Goal: Task Accomplishment & Management: Manage account settings

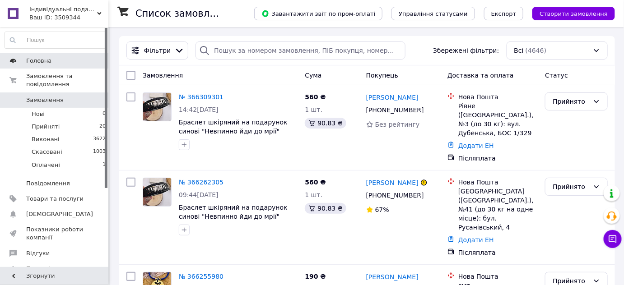
click at [38, 61] on span "Головна" at bounding box center [38, 61] width 25 height 8
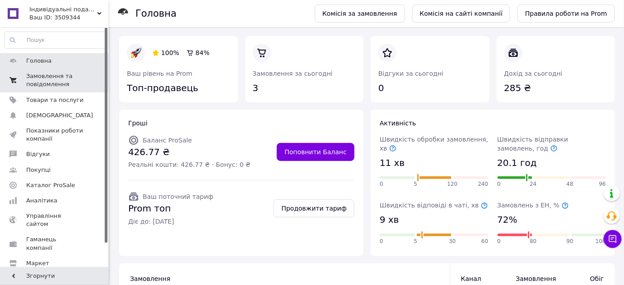
click at [41, 76] on span "Замовлення та повідомлення" at bounding box center [54, 80] width 57 height 16
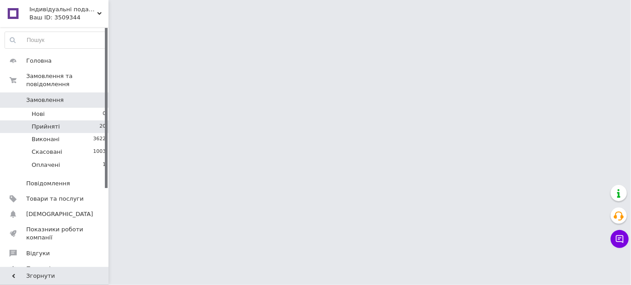
click at [49, 123] on span "Прийняті" at bounding box center [46, 127] width 28 height 8
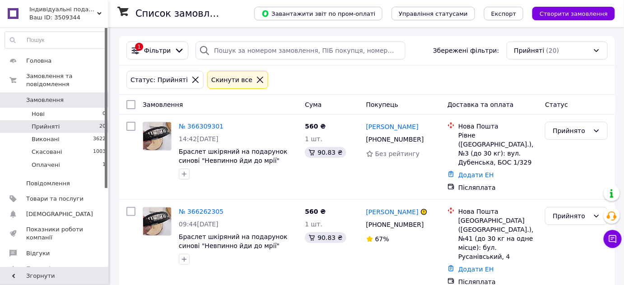
click at [316, 89] on div "Статус: Прийняті Cкинути все" at bounding box center [367, 80] width 485 height 22
click at [256, 79] on icon at bounding box center [260, 80] width 8 height 8
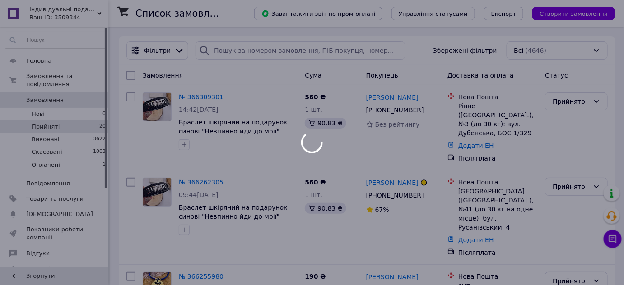
click at [416, 65] on div at bounding box center [312, 142] width 624 height 285
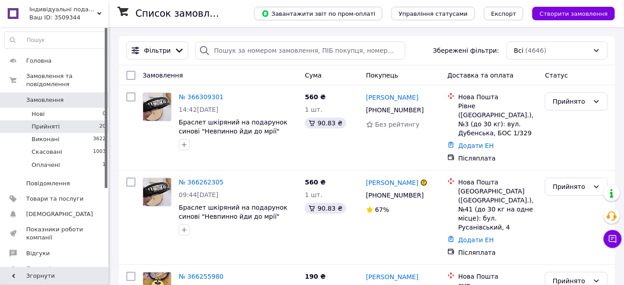
click at [427, 39] on div "Фільтри Збережені фільтри: Всі (4646)" at bounding box center [367, 50] width 496 height 29
click at [424, 39] on div "Фільтри Збережені фільтри: Всі (4646)" at bounding box center [367, 50] width 496 height 29
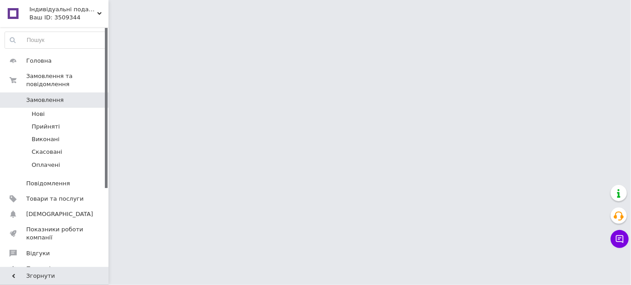
click at [43, 96] on span "Замовлення" at bounding box center [44, 100] width 37 height 8
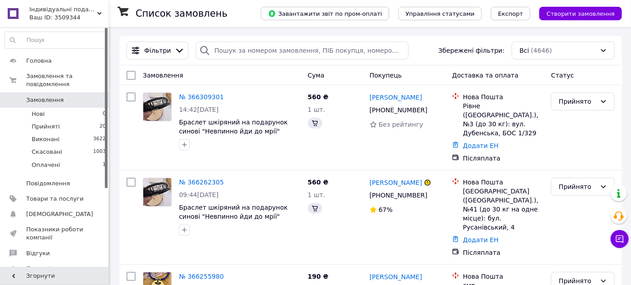
click at [43, 96] on span "Замовлення" at bounding box center [44, 100] width 37 height 8
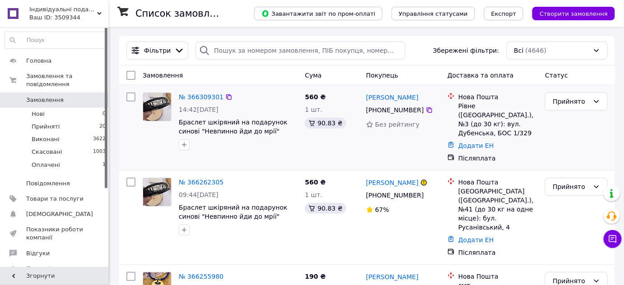
click at [378, 159] on div "№ 366309301 14:42[DATE] Браслет шкіряний на подарунок синові "Невпинно йди до м…" at bounding box center [367, 127] width 496 height 85
click at [209, 97] on link "№ 366309301" at bounding box center [201, 96] width 45 height 7
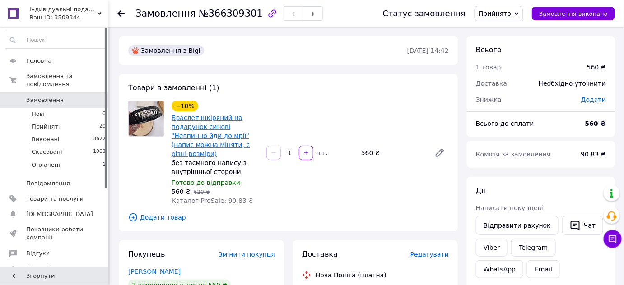
click at [210, 120] on link "Браслет шкіряний на подарунок синові "Невпинно йди до мрії" (напис можна міняти…" at bounding box center [211, 135] width 78 height 43
